Goal: Contribute content

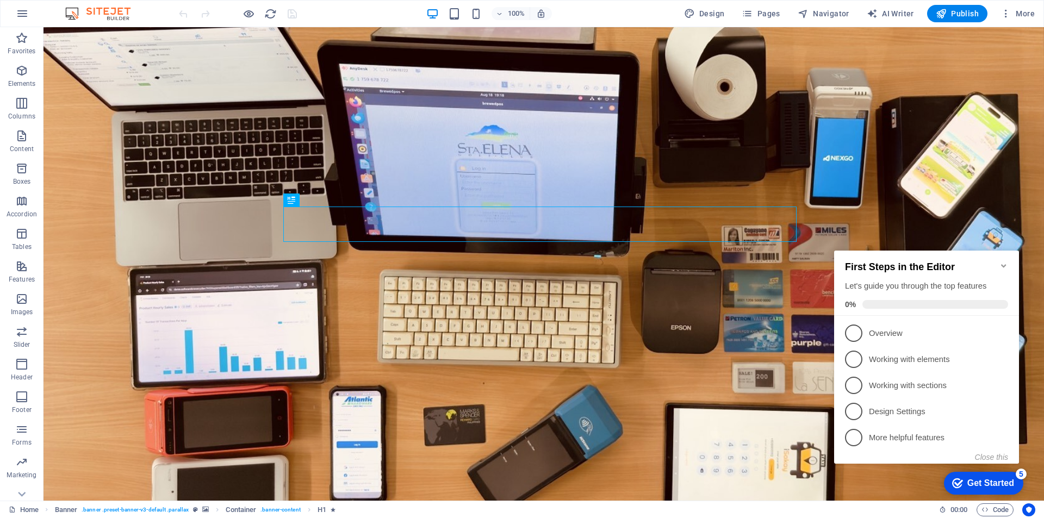
click at [1005, 263] on icon "Minimize checklist" at bounding box center [1004, 266] width 9 height 9
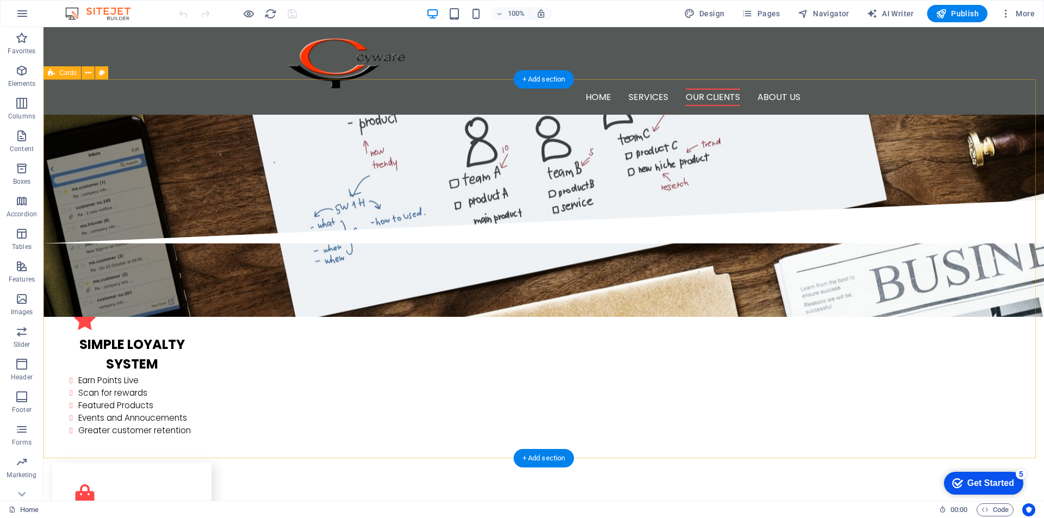
scroll to position [1251, 0]
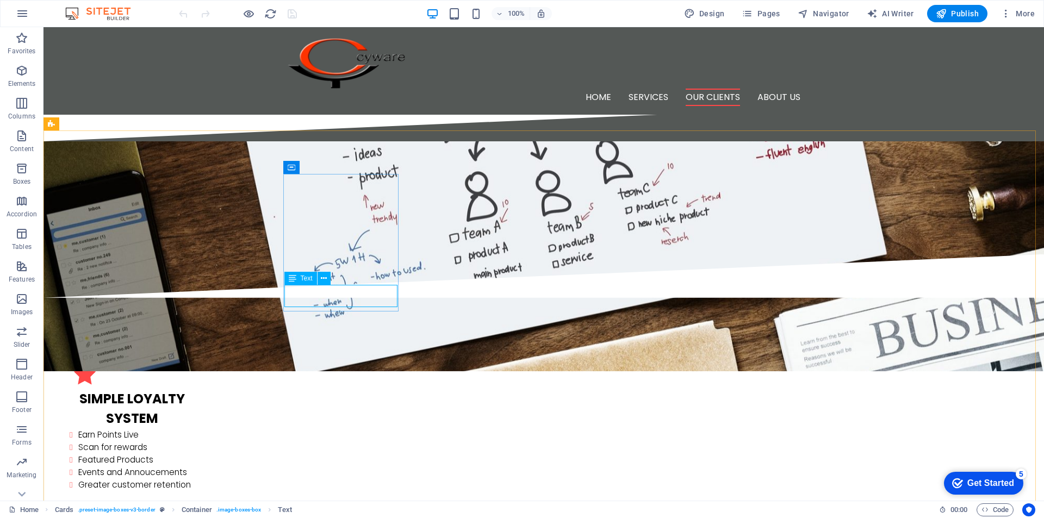
click at [301, 278] on span "Text" at bounding box center [307, 278] width 12 height 7
click at [325, 279] on icon at bounding box center [324, 278] width 6 height 11
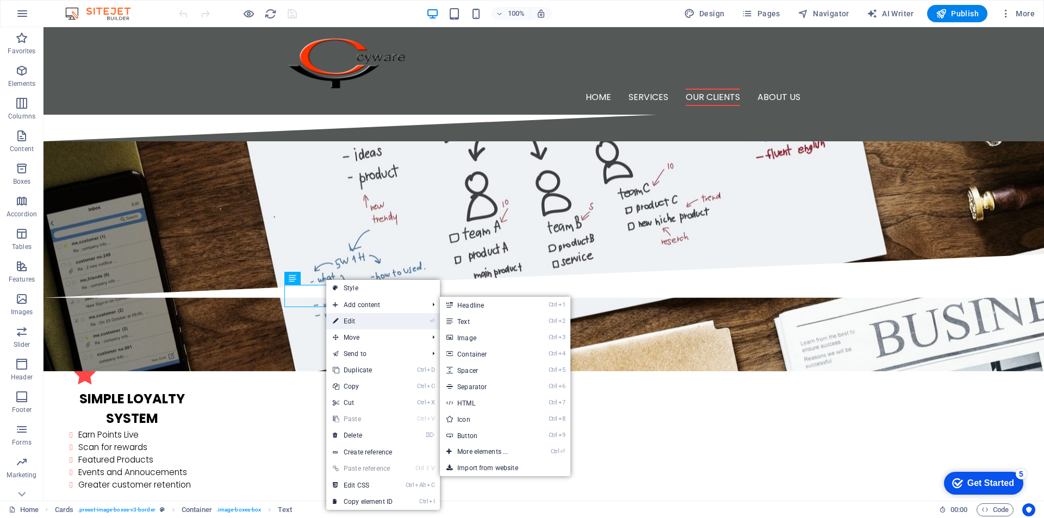
click at [357, 323] on link "⏎ Edit" at bounding box center [362, 321] width 73 height 16
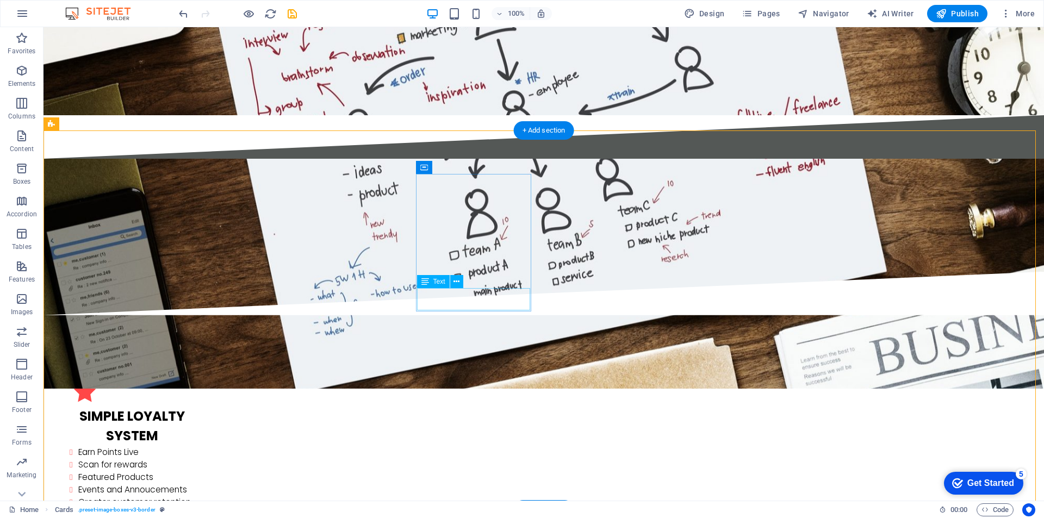
click at [455, 282] on icon at bounding box center [457, 281] width 6 height 11
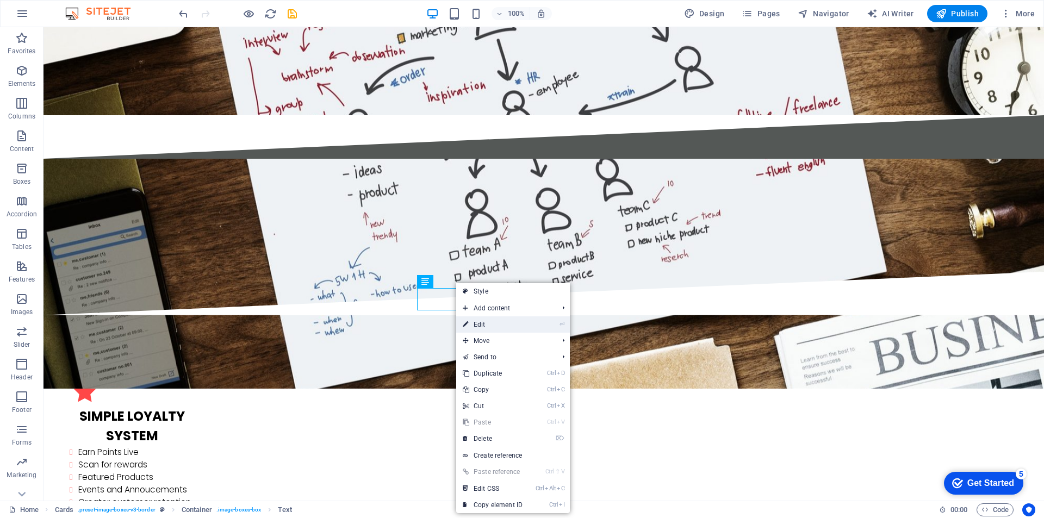
click at [473, 326] on link "⏎ Edit" at bounding box center [492, 325] width 73 height 16
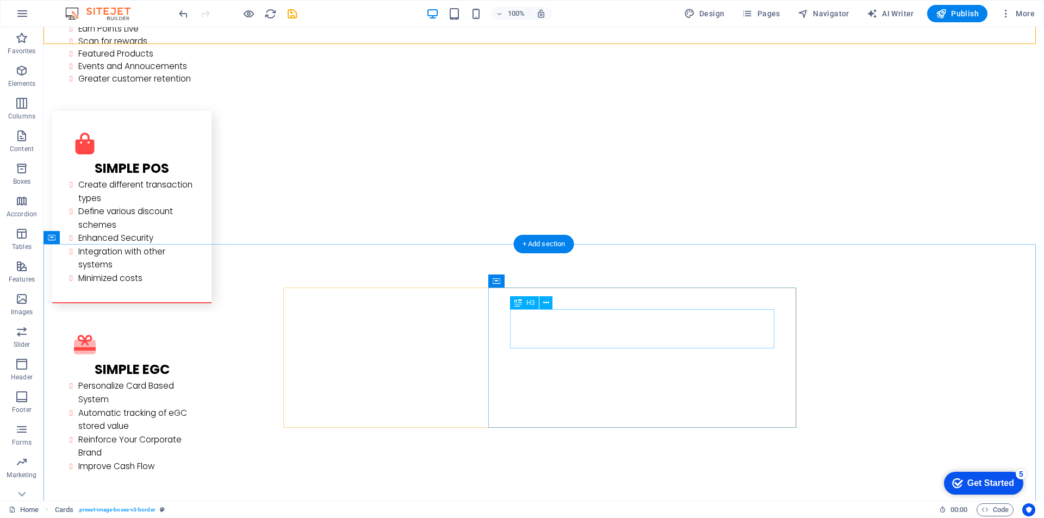
scroll to position [1741, 0]
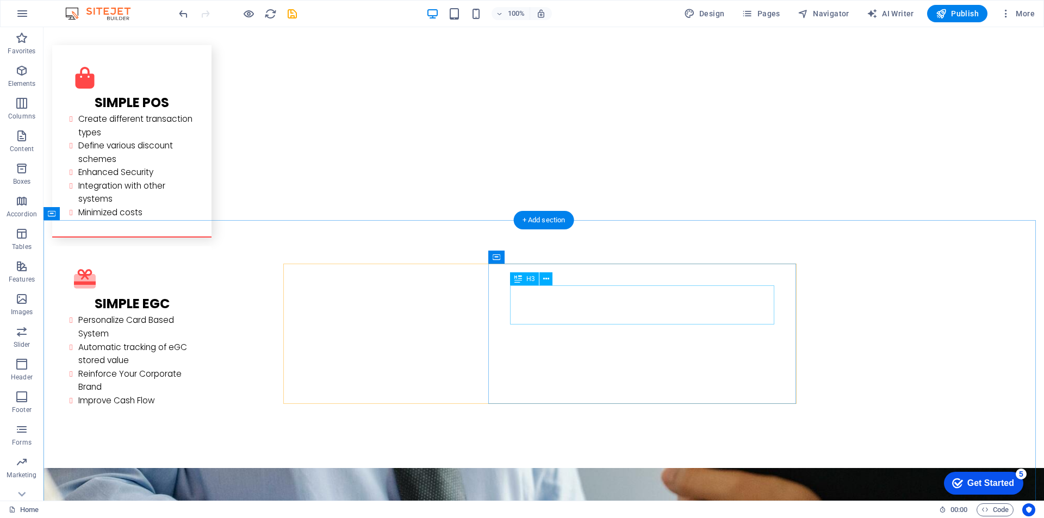
click at [545, 283] on icon at bounding box center [546, 279] width 6 height 11
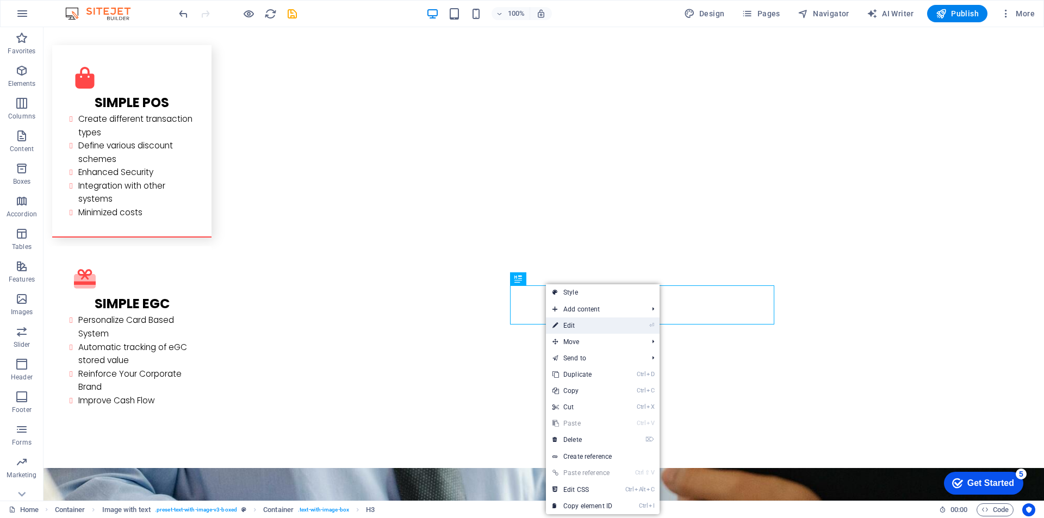
click at [570, 325] on link "⏎ Edit" at bounding box center [582, 326] width 73 height 16
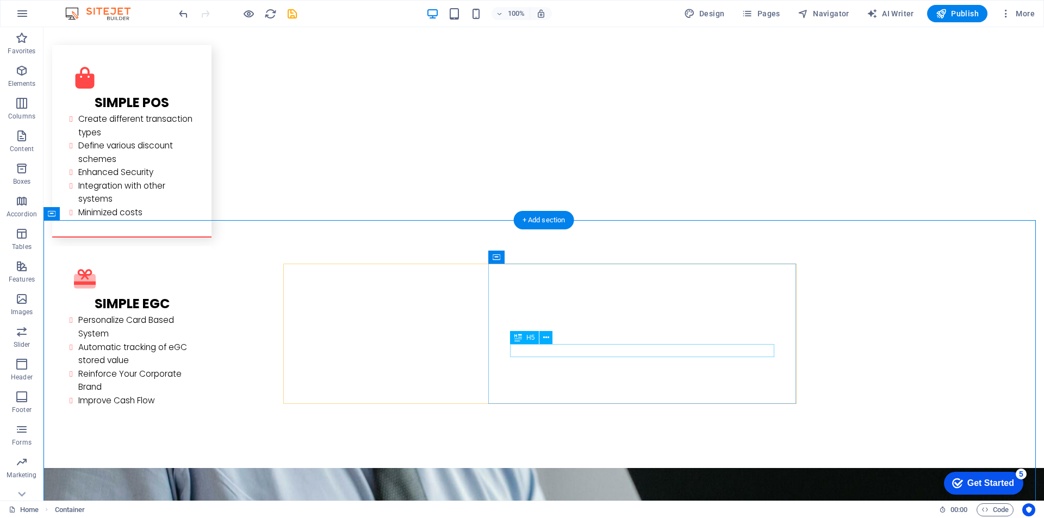
click at [549, 336] on icon at bounding box center [546, 337] width 6 height 11
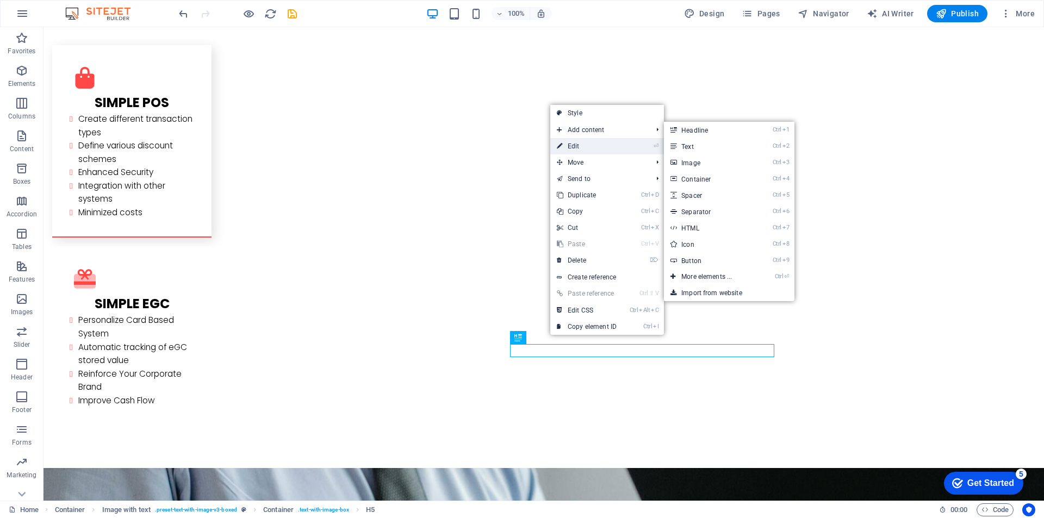
click at [589, 141] on link "⏎ Edit" at bounding box center [587, 146] width 73 height 16
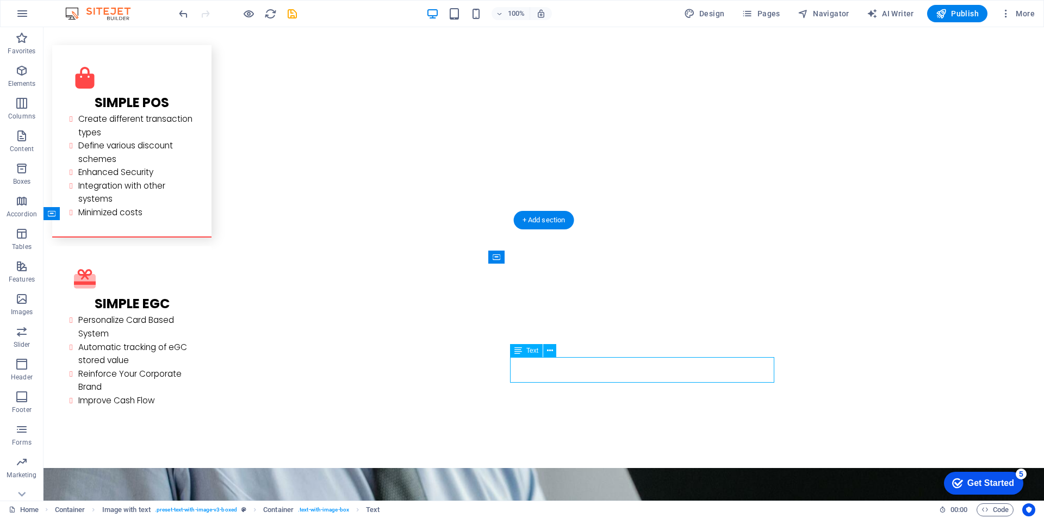
click at [549, 350] on icon at bounding box center [550, 350] width 6 height 11
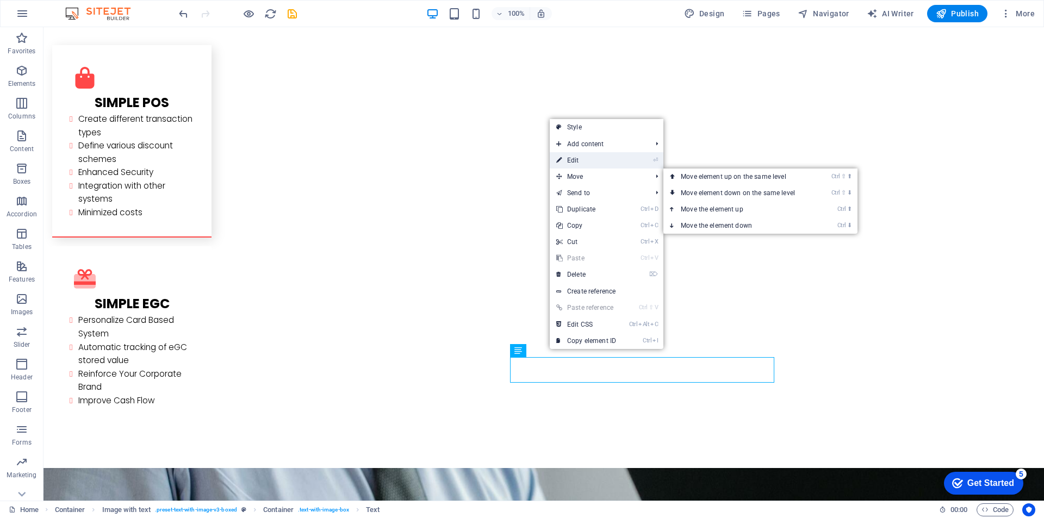
click at [592, 164] on link "⏎ Edit" at bounding box center [586, 160] width 73 height 16
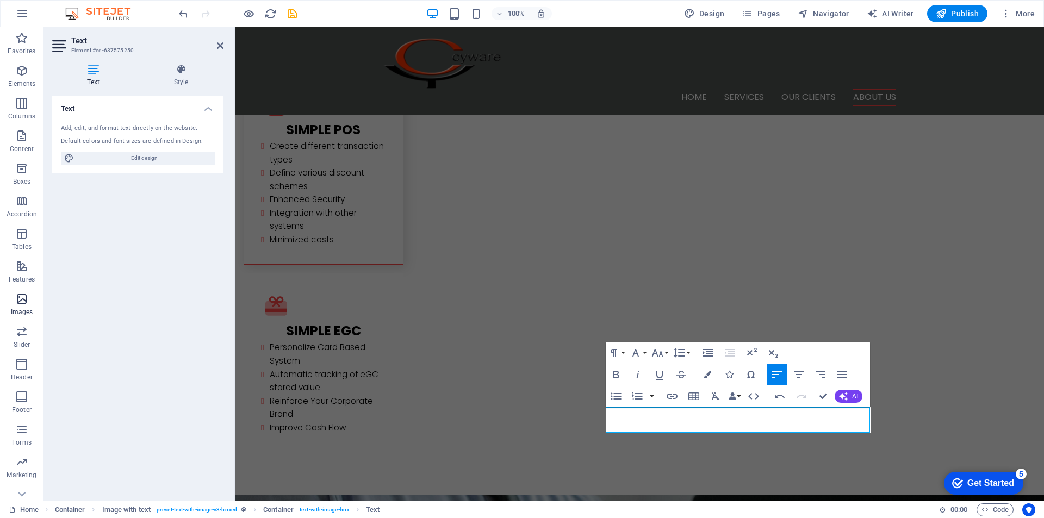
scroll to position [1686, 0]
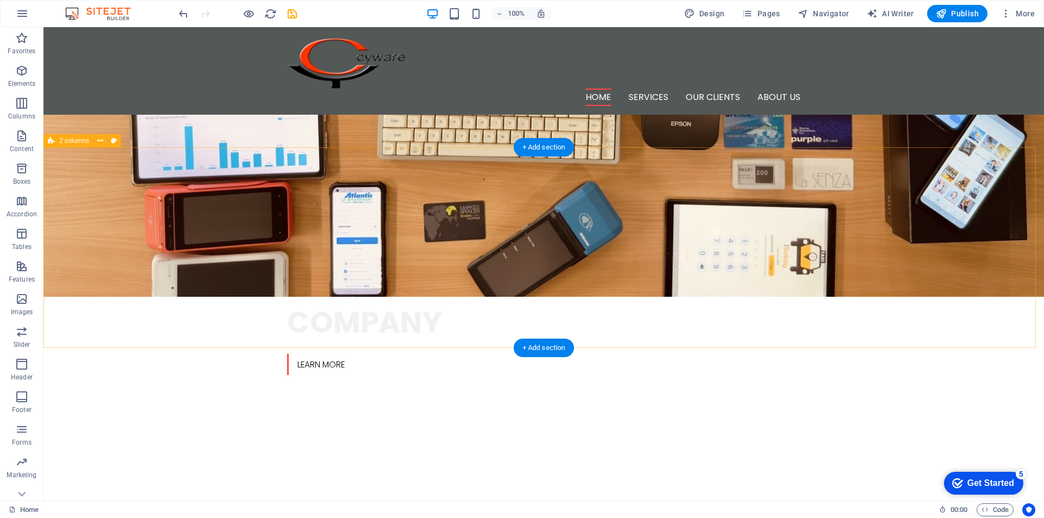
scroll to position [326, 0]
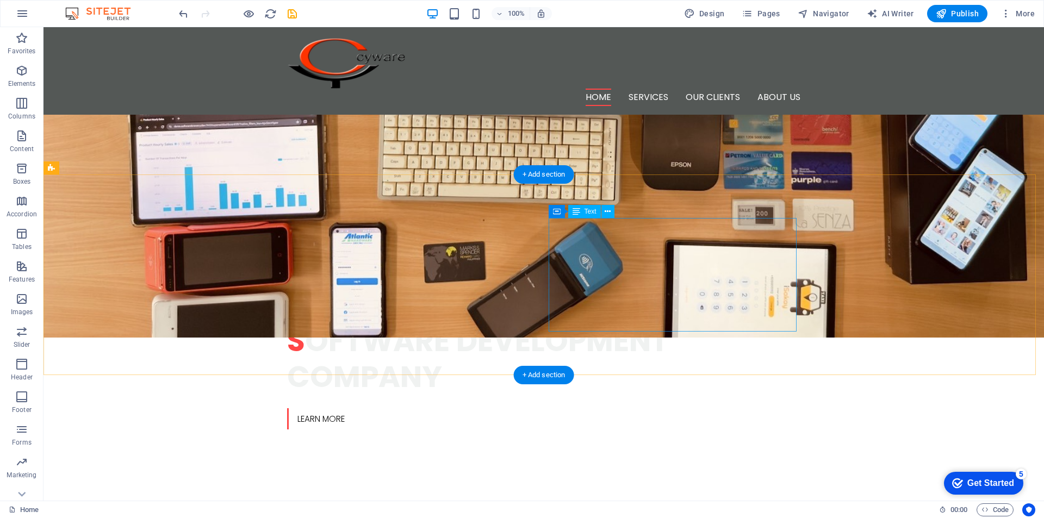
click at [592, 211] on span "Text" at bounding box center [591, 211] width 12 height 7
click at [0, 0] on icon at bounding box center [0, 0] width 0 height 0
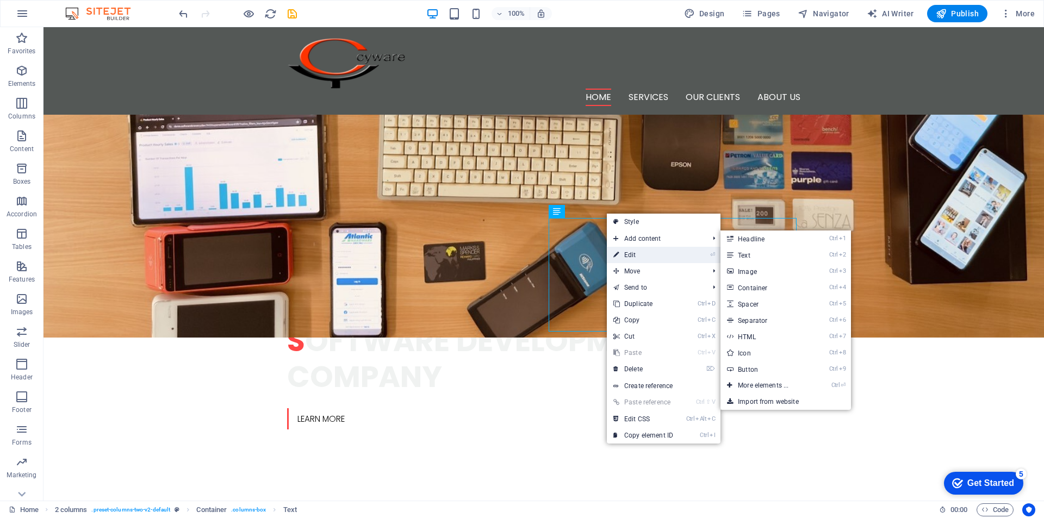
click at [624, 254] on link "⏎ Edit" at bounding box center [643, 255] width 73 height 16
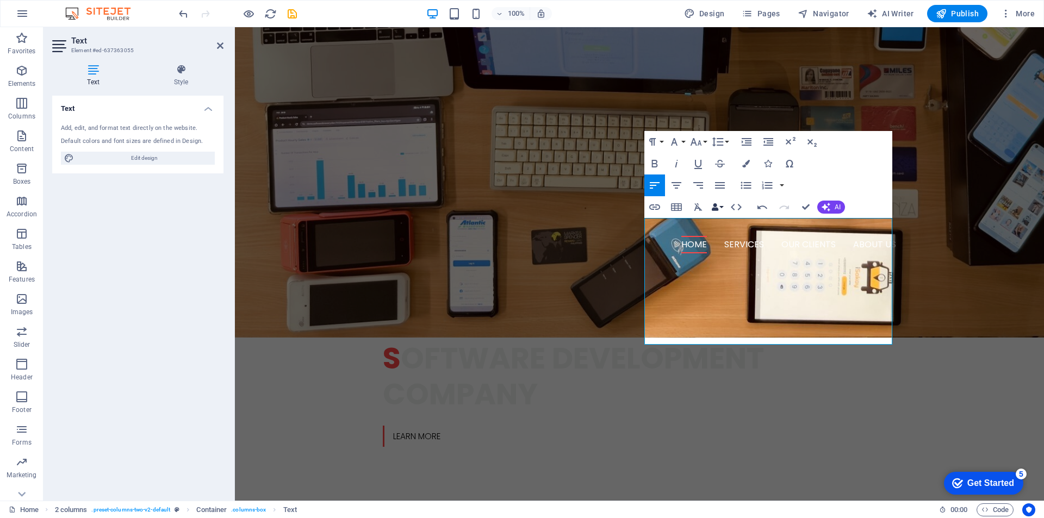
copy div "•Supermarkets/Hypermarket"
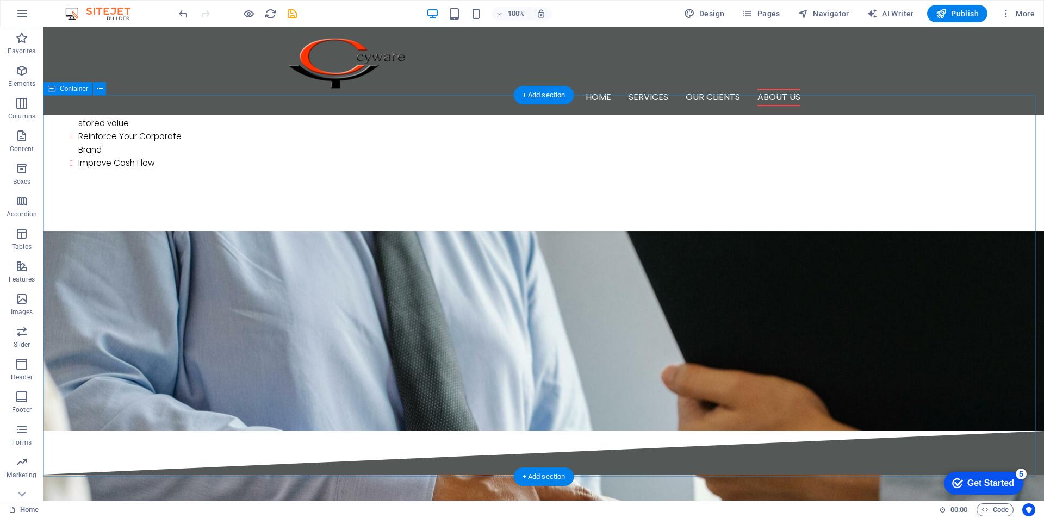
scroll to position [1903, 0]
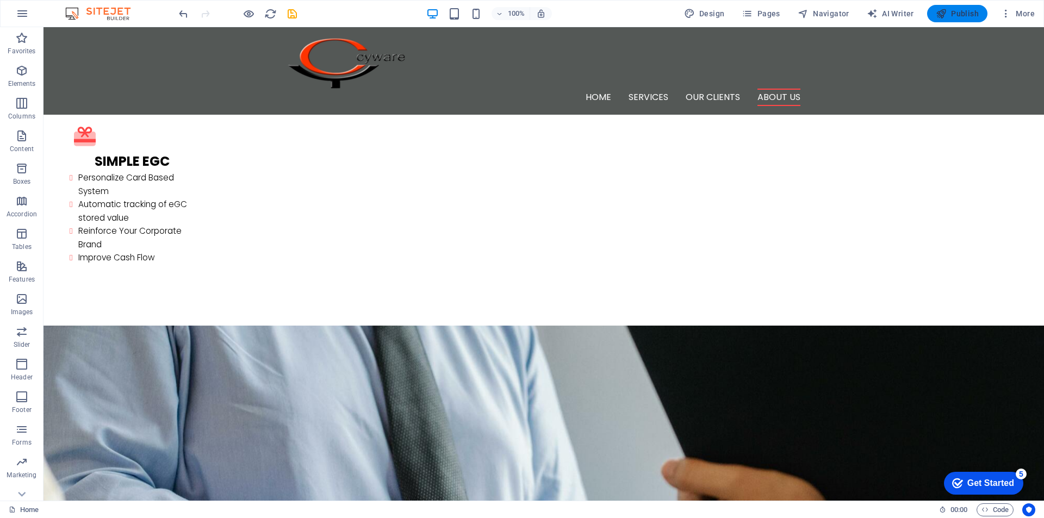
click at [969, 15] on span "Publish" at bounding box center [957, 13] width 43 height 11
